Goal: Task Accomplishment & Management: Manage account settings

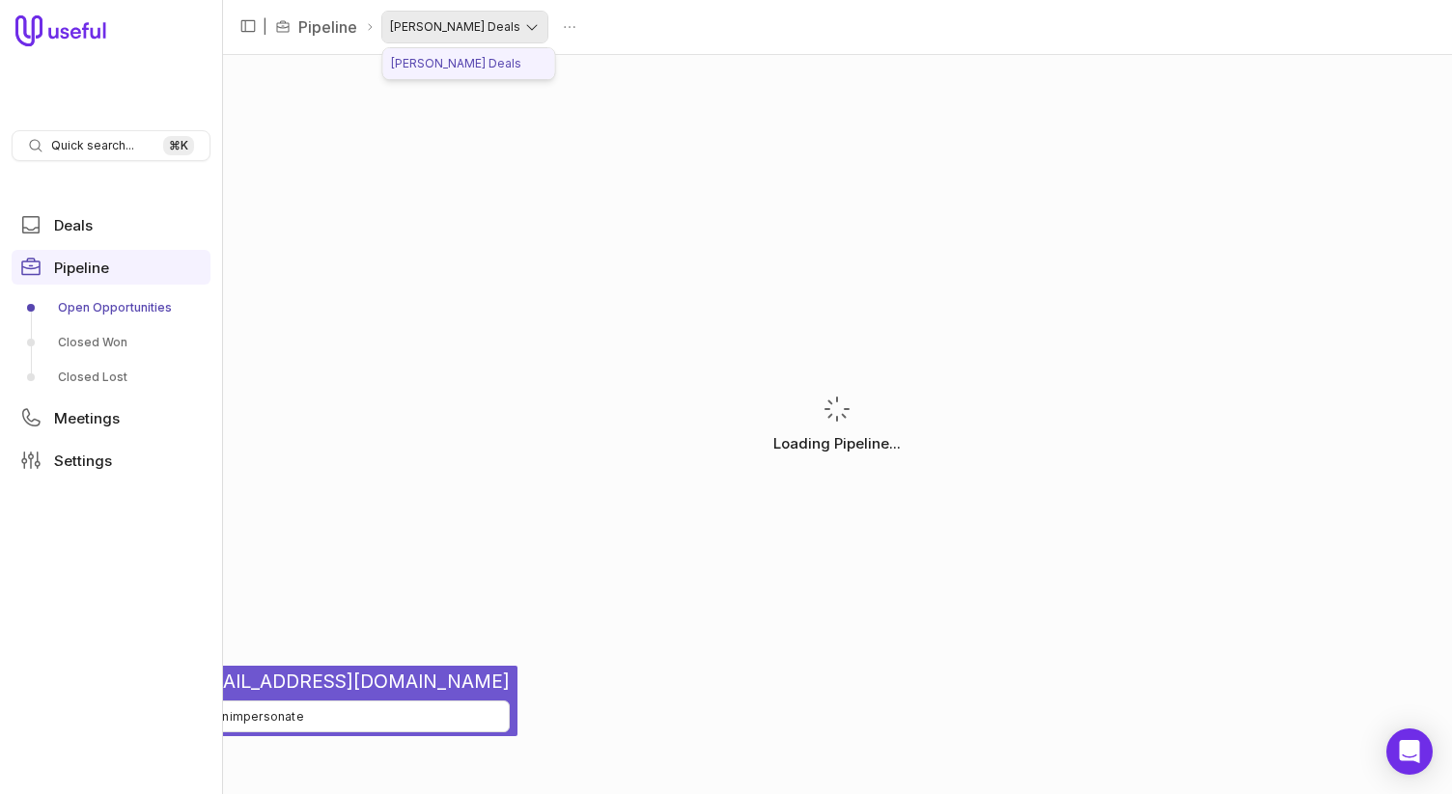
click at [478, 22] on html "Quick search... ⌘ K Deals Pipeline Open Opportunities Closed Won Closed Lost Me…" at bounding box center [726, 397] width 1452 height 794
click at [514, 28] on html "Quick search... ⌘ K Deals Pipeline Open Opportunities Closed Won Closed Lost Me…" at bounding box center [726, 397] width 1452 height 794
click at [575, 27] on html "Quick search... ⌘ K Deals Pipeline Open Opportunities Closed Won Closed Lost Me…" at bounding box center [726, 397] width 1452 height 794
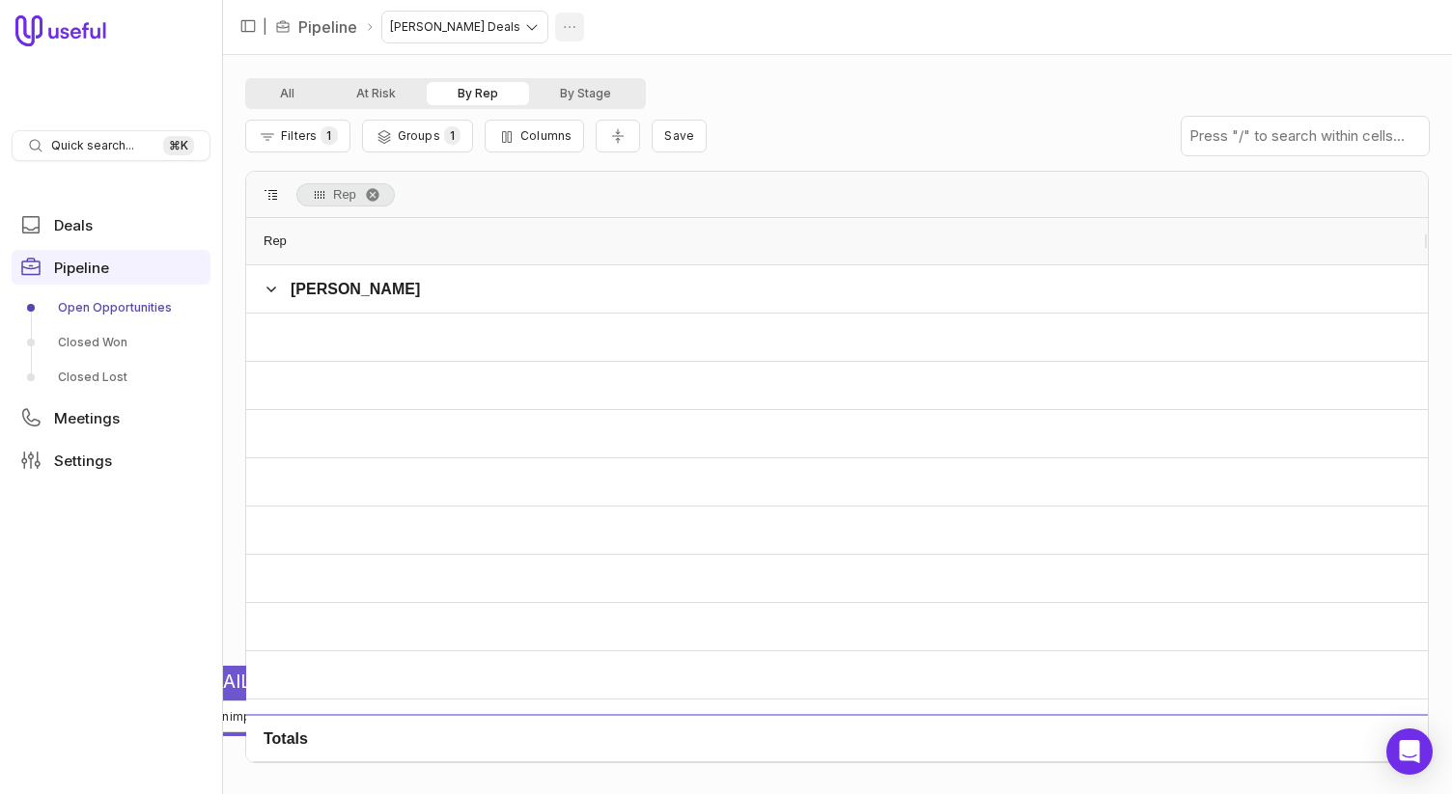
click at [509, 26] on html "Quick search... ⌘ K Deals Pipeline Open Opportunities Closed Won Closed Lost Me…" at bounding box center [726, 397] width 1452 height 794
click at [594, 41] on html "Quick search... ⌘ K Deals Pipeline Open Opportunities Closed Won Closed Lost Me…" at bounding box center [726, 397] width 1452 height 794
click at [746, 85] on html "Quick search... ⌘ K Deals Pipeline Open Opportunities Closed Won Closed Lost Me…" at bounding box center [726, 397] width 1452 height 794
click at [626, 65] on html "Quick search... ⌘ K Deals Pipeline Open Opportunities Closed Won Closed Lost Me…" at bounding box center [726, 397] width 1452 height 794
click at [312, 137] on span "Filters" at bounding box center [299, 135] width 36 height 14
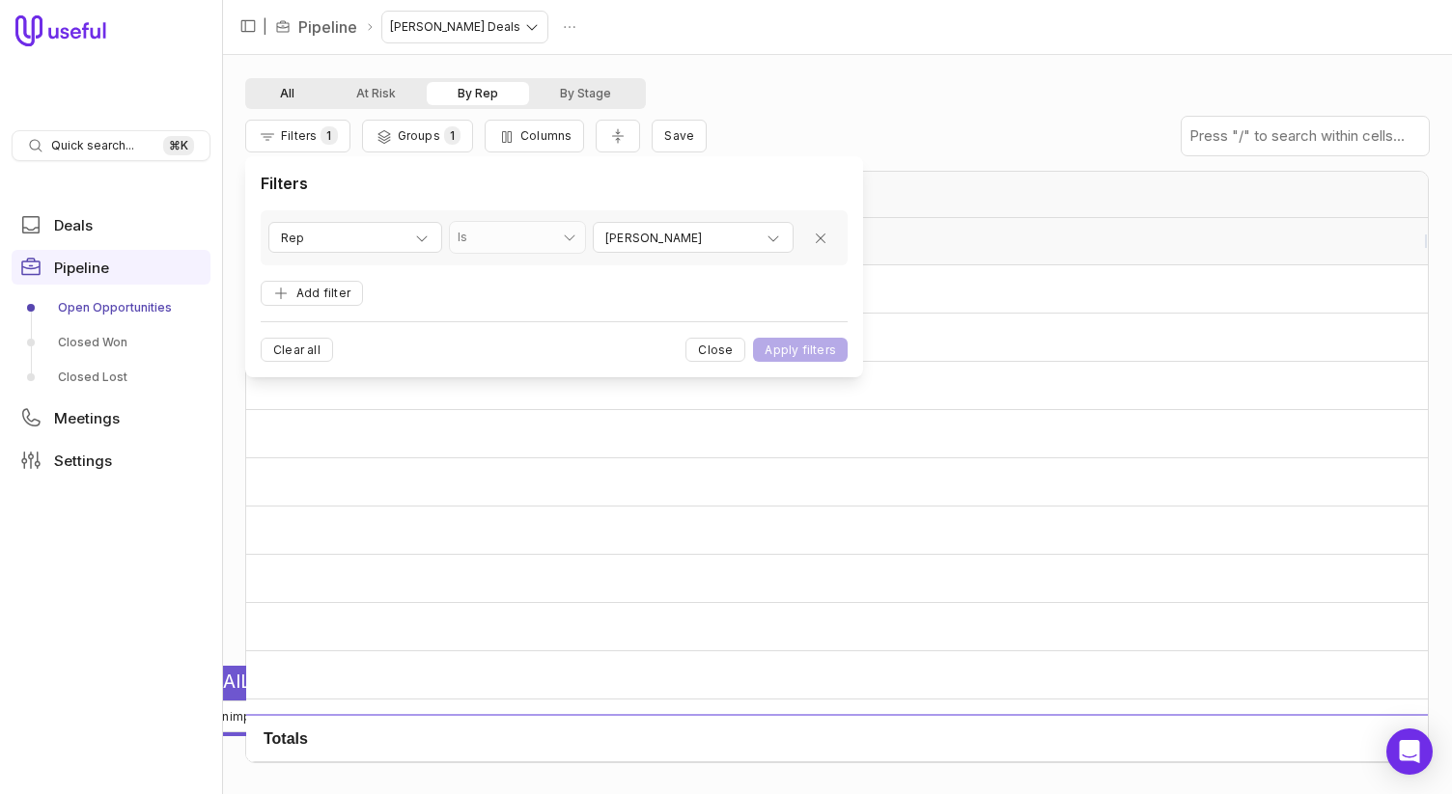
click at [297, 101] on button "All" at bounding box center [287, 93] width 76 height 23
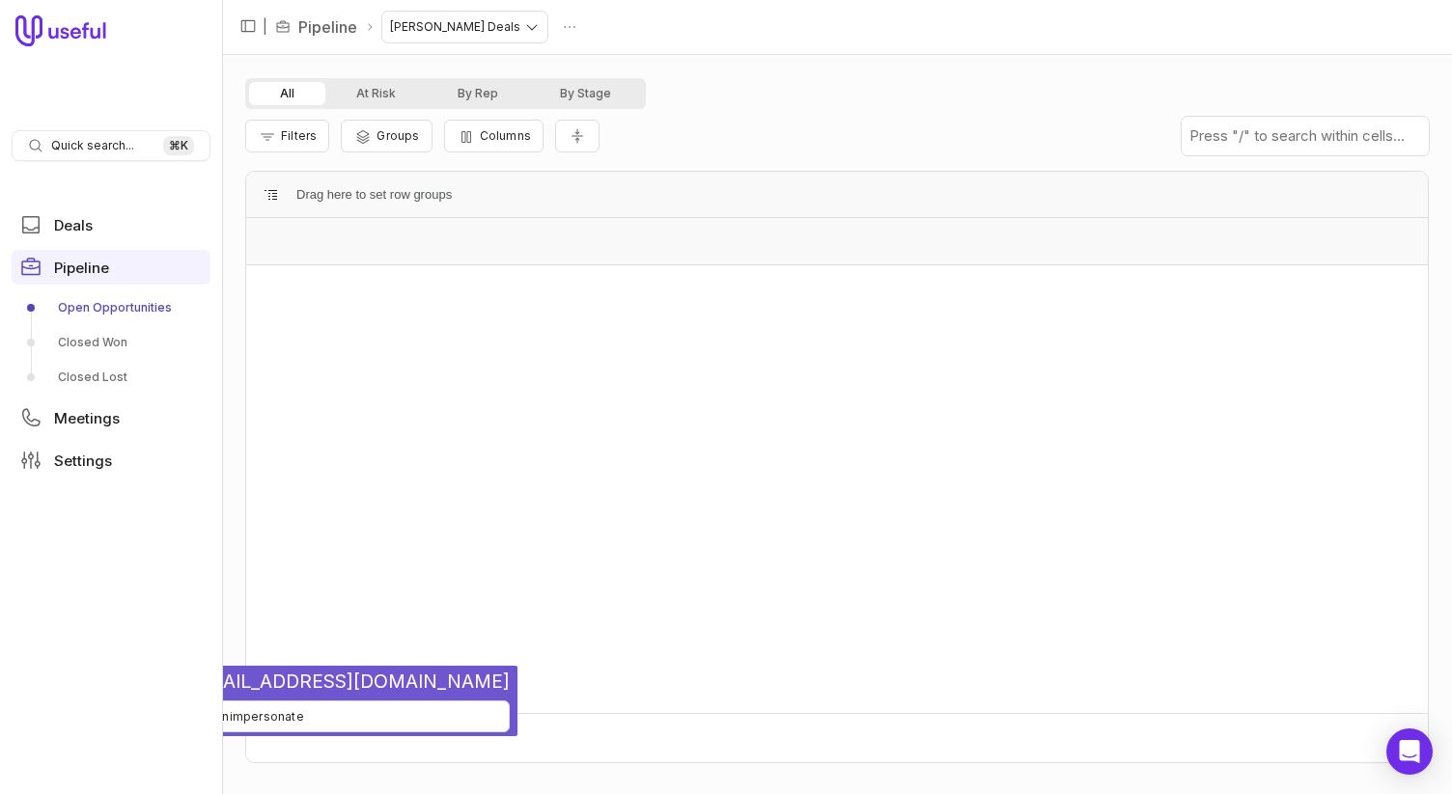
scroll to position [1336, 0]
click at [717, 60] on div "All At Risk By Rep By Stage Filters Groups Columns Drag here to set row groups …" at bounding box center [837, 424] width 1230 height 739
click at [466, 26] on html "Quick search... ⌘ K Deals Pipeline Open Opportunities Closed Won Closed Lost Me…" at bounding box center [726, 397] width 1452 height 794
click at [563, 26] on html "Quick search... ⌘ K Deals Pipeline Open Opportunities Closed Won Closed Lost Me…" at bounding box center [726, 397] width 1452 height 794
drag, startPoint x: 772, startPoint y: 12, endPoint x: 328, endPoint y: 123, distance: 457.7
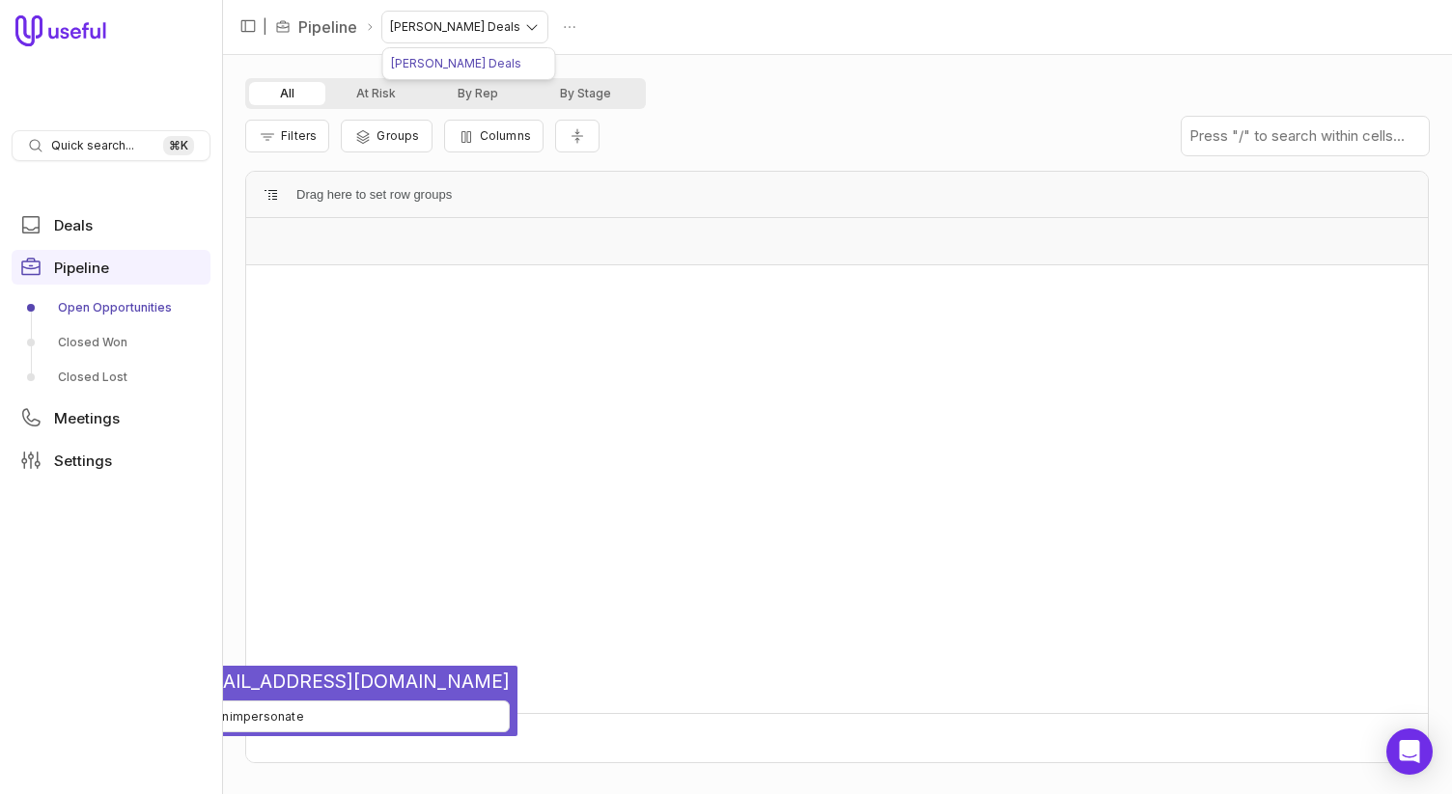
click at [772, 12] on html "Quick search... ⌘ K Deals Pipeline Open Opportunities Closed Won Closed Lost Me…" at bounding box center [726, 397] width 1452 height 794
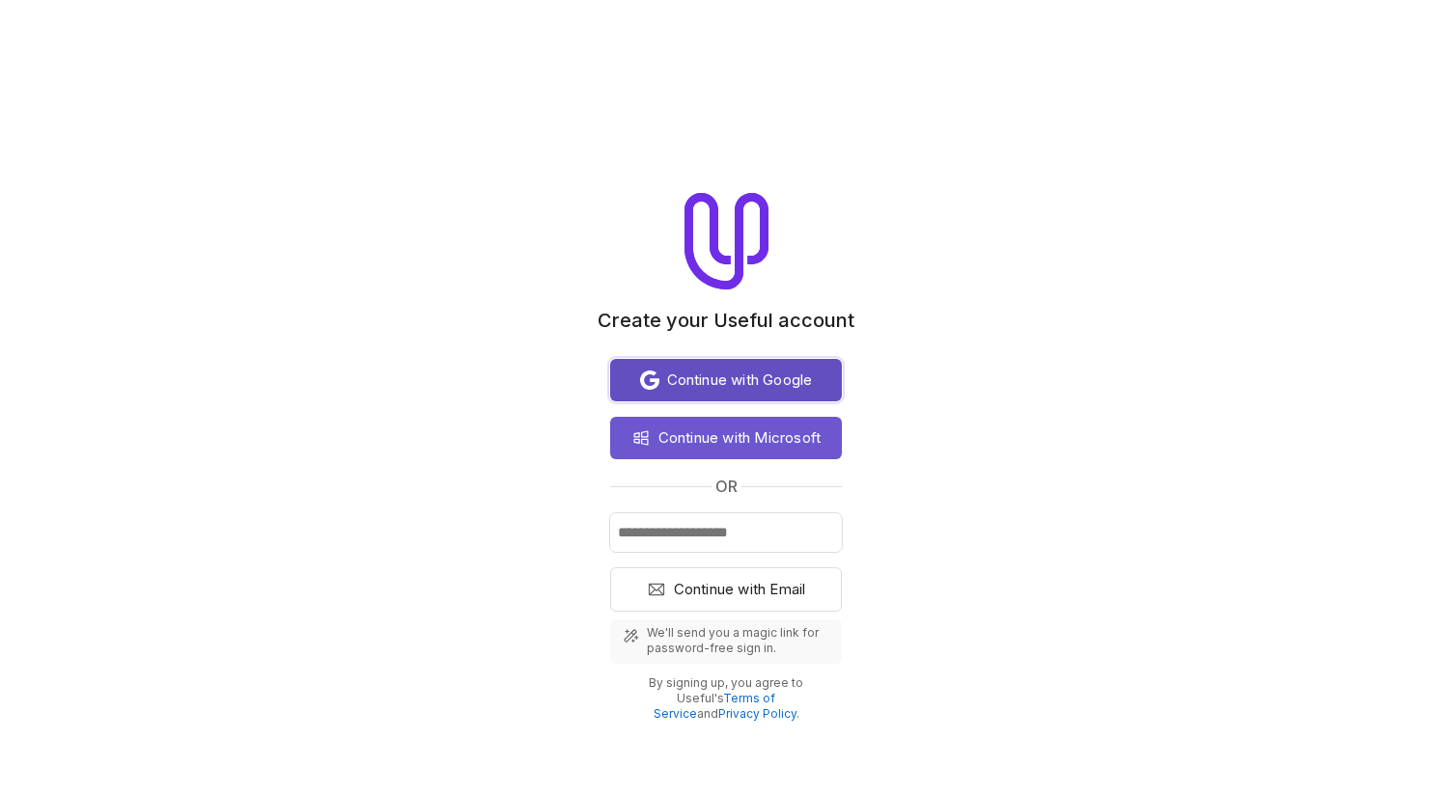
click at [788, 391] on span "Continue with Google" at bounding box center [740, 380] width 146 height 23
